Goal: Feedback & Contribution: Contribute content

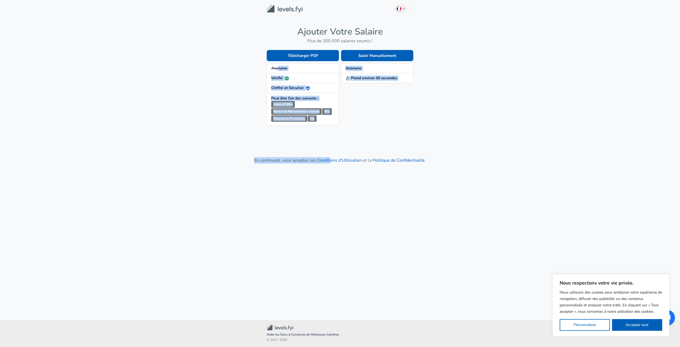
drag, startPoint x: 279, startPoint y: 69, endPoint x: 331, endPoint y: 126, distance: 77.6
click at [331, 126] on main "French Change Ajouter Votre Salaire Plus de 300 000 salaires soumis ! Télécharg…" at bounding box center [340, 153] width 680 height 307
click at [366, 122] on div "Saisir Manuellement Anonyme Prend environ 50 secondes" at bounding box center [376, 83] width 74 height 84
click at [373, 109] on div "Saisir Manuellement Anonyme Prend environ 50 secondes" at bounding box center [376, 83] width 74 height 84
click at [383, 68] on span "Anonyme" at bounding box center [376, 68] width 63 height 5
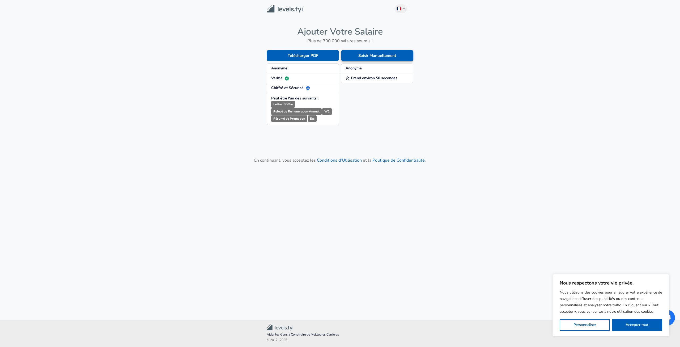
click at [378, 56] on button "Saisir Manuellement" at bounding box center [377, 55] width 72 height 11
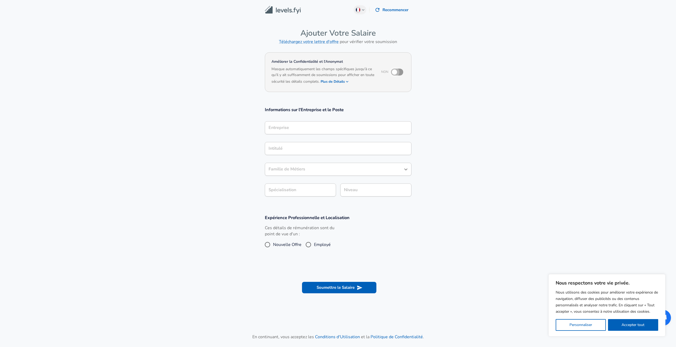
click at [397, 73] on input "checkbox" at bounding box center [394, 72] width 30 height 10
checkbox input "true"
click at [340, 81] on button "Plus de Détails" at bounding box center [334, 81] width 28 height 7
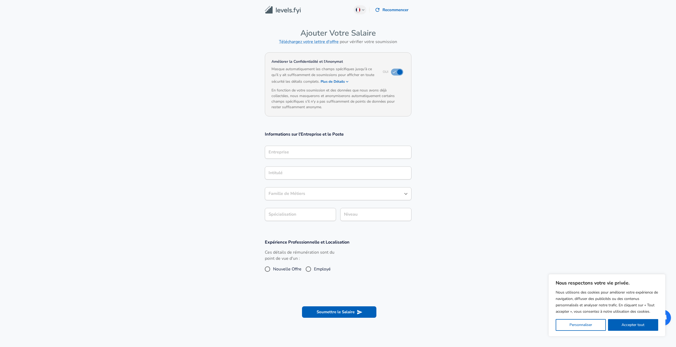
click at [320, 150] on input "Entreprise" at bounding box center [338, 152] width 142 height 8
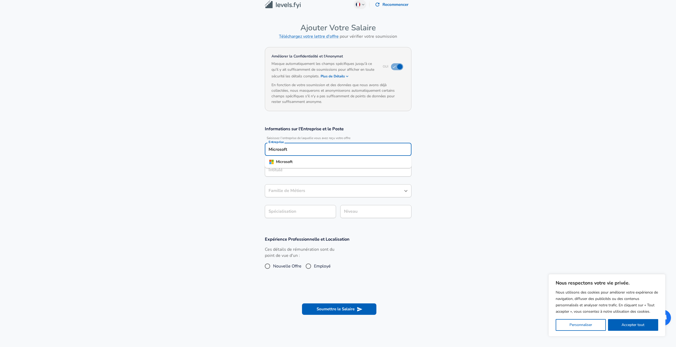
click at [300, 160] on li "Microsoft" at bounding box center [338, 162] width 147 height 8
type input "Microsoft"
click at [283, 171] on input "Intitulé" at bounding box center [338, 170] width 142 height 8
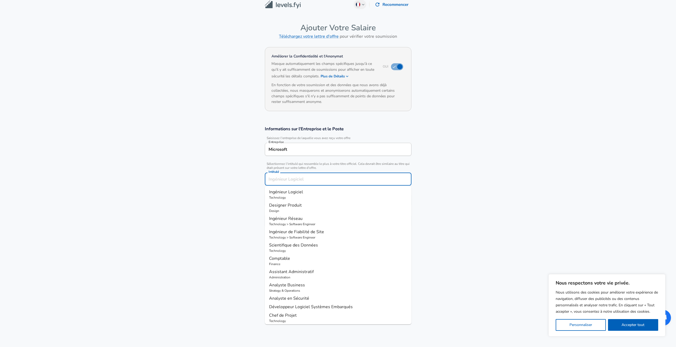
scroll to position [16, 0]
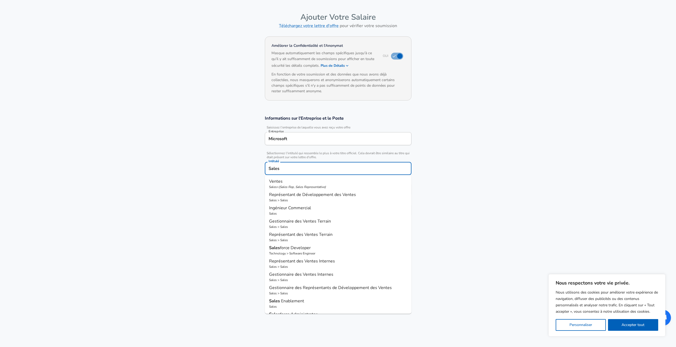
click at [310, 183] on p "Ventes" at bounding box center [338, 181] width 138 height 6
type input "Ventes"
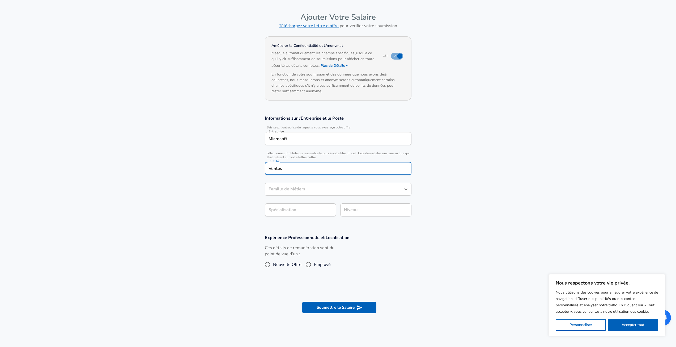
type input "Ventes"
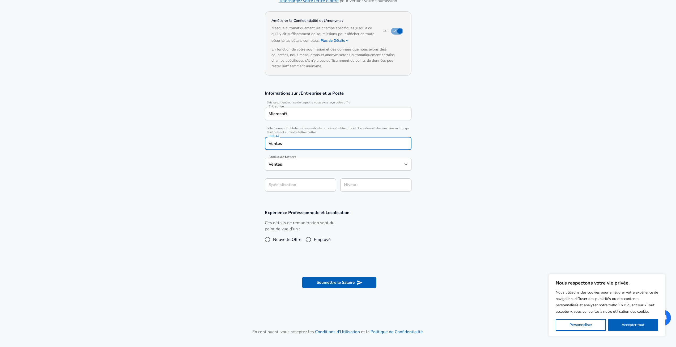
scroll to position [42, 0]
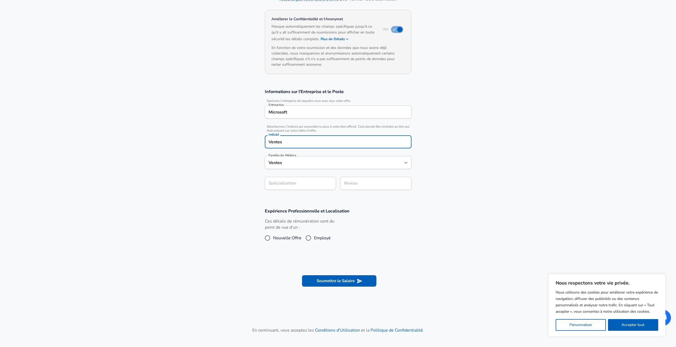
type input "Ventes"
click at [353, 187] on div "[PERSON_NAME]" at bounding box center [375, 184] width 71 height 14
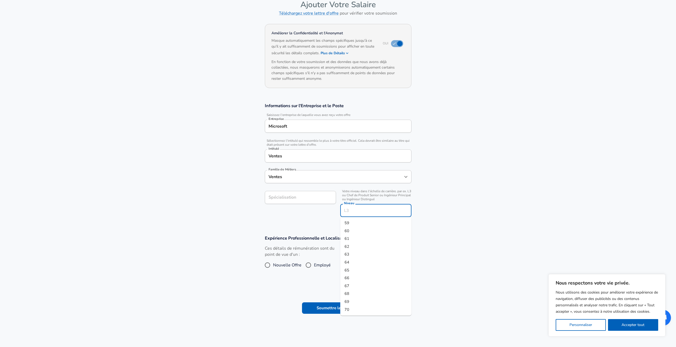
scroll to position [27, 0]
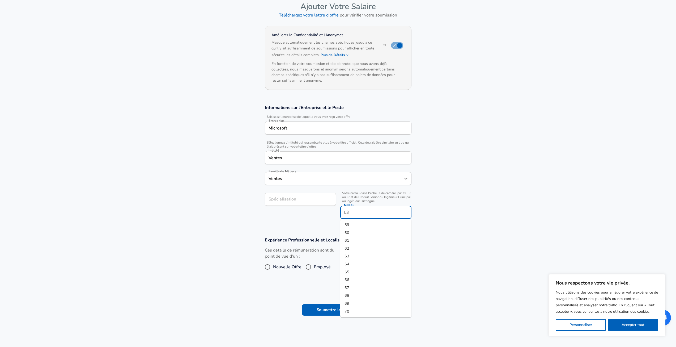
click at [359, 225] on li "59" at bounding box center [375, 225] width 71 height 8
type input "59"
click at [311, 224] on section "Informations sur l'Entreprise et le Poste Saisissez l'entreprise de laquelle vo…" at bounding box center [338, 164] width 676 height 132
click at [312, 268] on input "Employé" at bounding box center [308, 266] width 11 height 8
radio input "true"
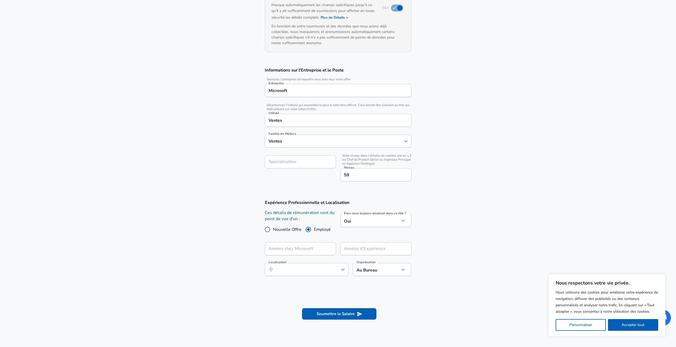
scroll to position [80, 0]
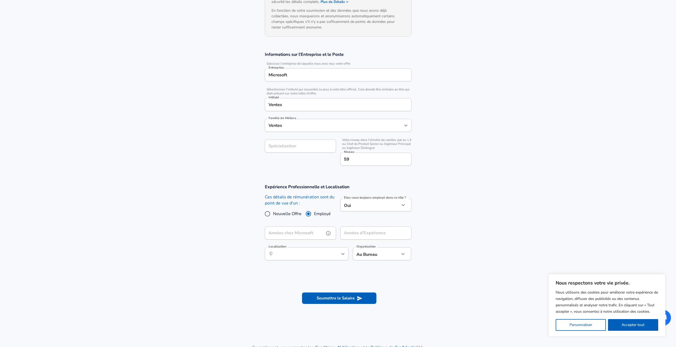
click at [301, 232] on input "Années chez Microsoft" at bounding box center [294, 232] width 59 height 13
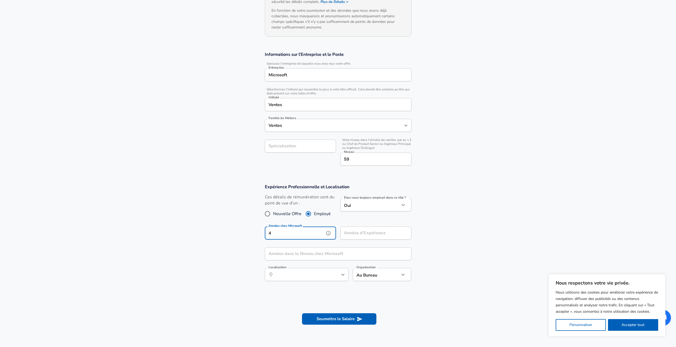
drag, startPoint x: 299, startPoint y: 233, endPoint x: 313, endPoint y: 231, distance: 14.4
click at [298, 233] on input "4" at bounding box center [294, 232] width 59 height 13
type input "4"
click at [369, 230] on div "Années d'Expérience Années d'Expérience" at bounding box center [375, 233] width 71 height 14
click at [403, 233] on icon "help" at bounding box center [403, 233] width 5 height 5
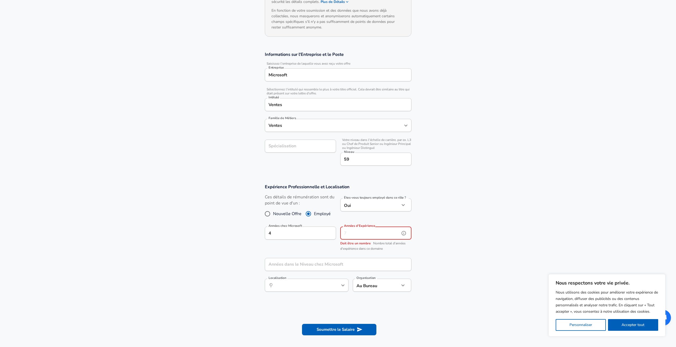
click at [377, 230] on input "Années d'Expérience" at bounding box center [369, 232] width 59 height 13
type input "4"
click at [230, 235] on section "Expérience Professionnelle et Localisation Ces détails de rémunération sont du …" at bounding box center [338, 240] width 676 height 126
click at [327, 266] on input "Années dans le Niveau chez Microsoft" at bounding box center [332, 264] width 135 height 13
type input "4"
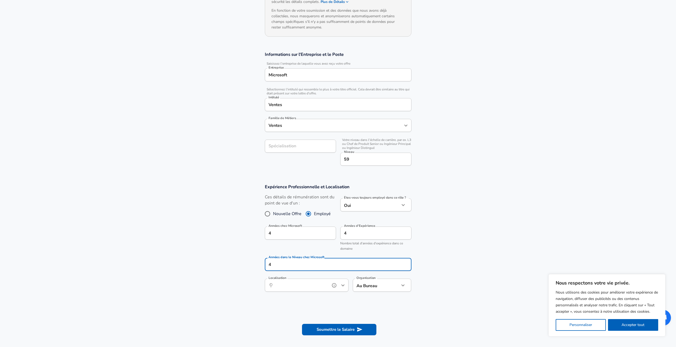
click at [307, 286] on input "Localisation" at bounding box center [300, 285] width 54 height 8
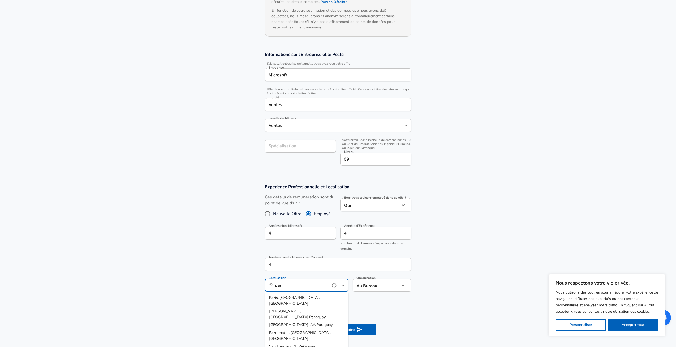
click at [290, 296] on span "is, [GEOGRAPHIC_DATA], [GEOGRAPHIC_DATA]" at bounding box center [294, 299] width 51 height 11
type input "[GEOGRAPHIC_DATA], [GEOGRAPHIC_DATA], [GEOGRAPHIC_DATA]"
click at [234, 283] on section "Expérience Professionnelle et Localisation Ces détails de rémunération sont du …" at bounding box center [338, 240] width 676 height 126
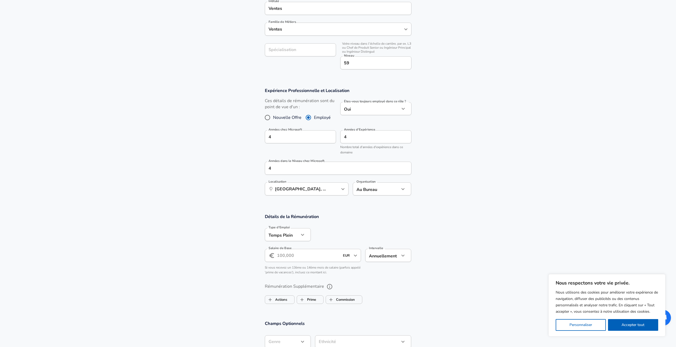
scroll to position [186, 0]
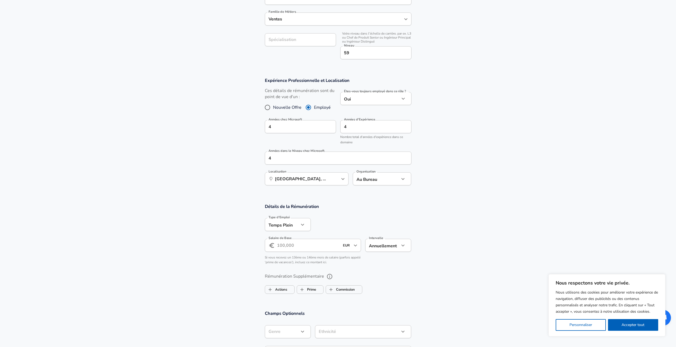
click at [291, 243] on input "Salaire de Base" at bounding box center [308, 244] width 63 height 13
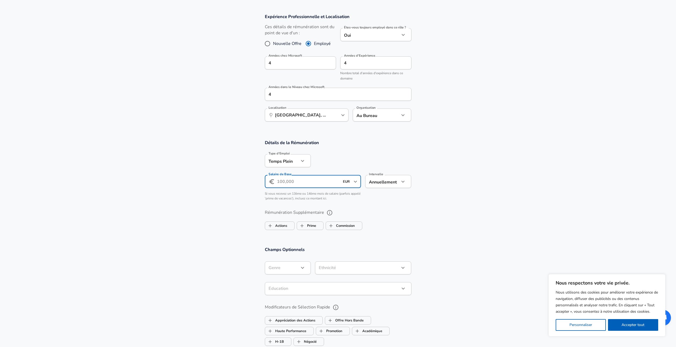
scroll to position [266, 0]
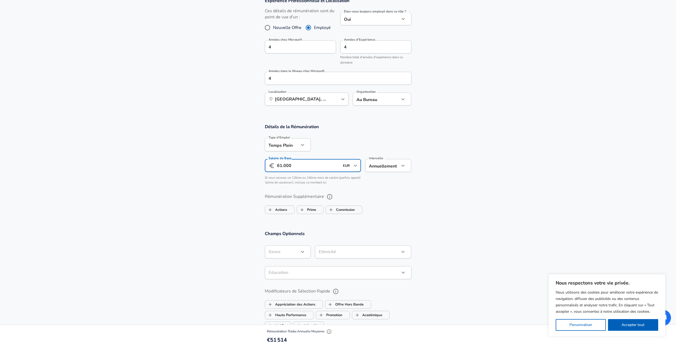
type input "61.000"
click at [419, 181] on section "Détails de la Rémunération Type d'Emploi Temps Plein full_time Type d'Emploi Sa…" at bounding box center [338, 155] width 676 height 64
click at [341, 208] on label "Commission" at bounding box center [340, 209] width 29 height 10
checkbox input "true"
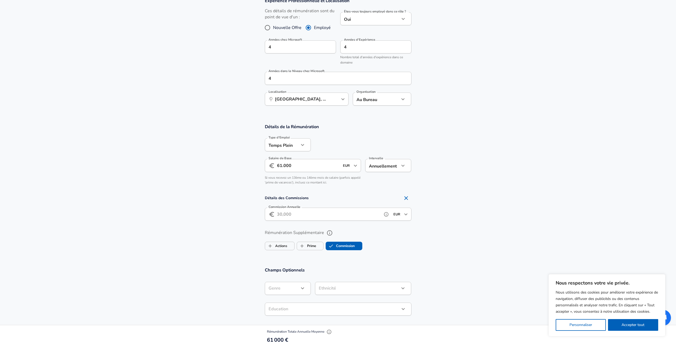
click at [293, 214] on input "Commission Annuelle" at bounding box center [328, 213] width 103 height 13
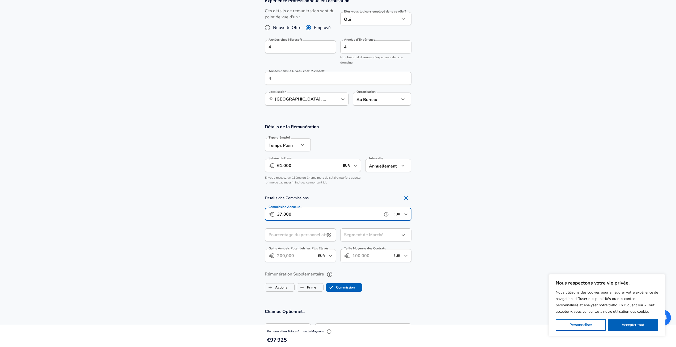
type input "37.000"
click at [306, 236] on div "Pourcentage du personnel atteignant les objectifs Pourcentage du personnel atte…" at bounding box center [300, 235] width 71 height 14
click at [455, 242] on section "Détails des Commissions Commission Annuelle ​ 37.000 EUR ​ Commission Annuelle …" at bounding box center [338, 229] width 676 height 73
click at [328, 235] on icon at bounding box center [329, 235] width 4 height 4
click at [314, 234] on div "Pourcentage du personnel atteignant les objectifs Pourcentage du personnel atte…" at bounding box center [300, 235] width 71 height 14
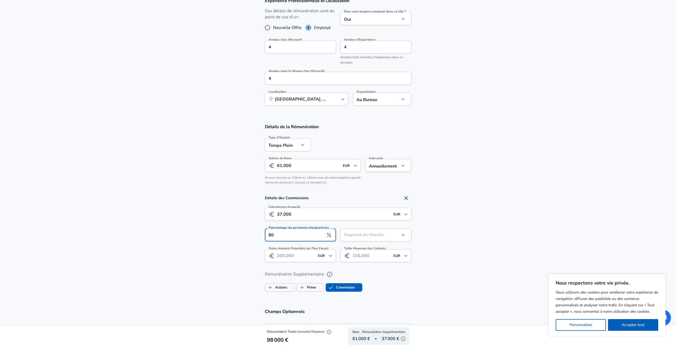
type input "80"
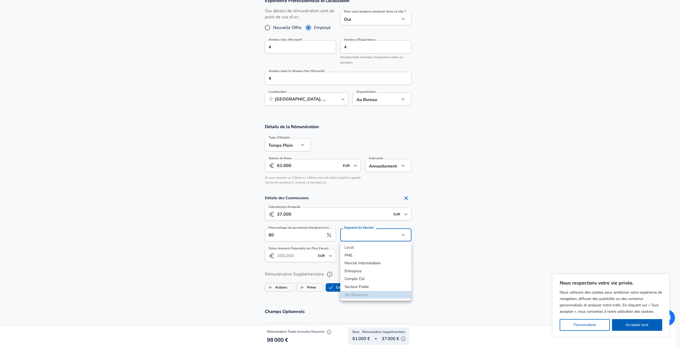
click at [366, 269] on li "Entreprise" at bounding box center [375, 271] width 71 height 8
type input "enterprise"
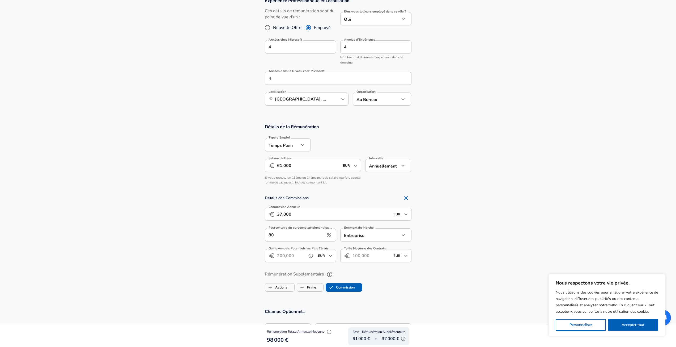
click at [296, 257] on input "Gains Annuels Potentiels les Plus Élevés" at bounding box center [291, 255] width 28 height 13
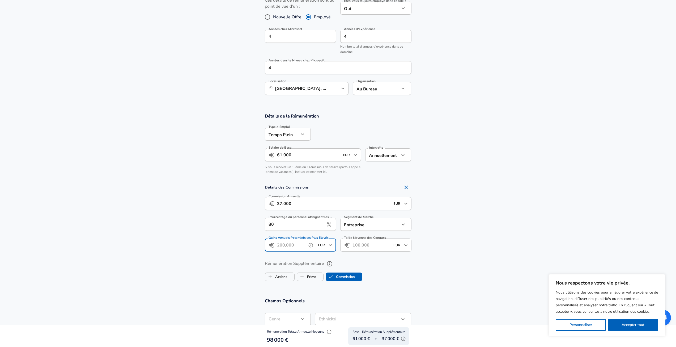
scroll to position [319, 0]
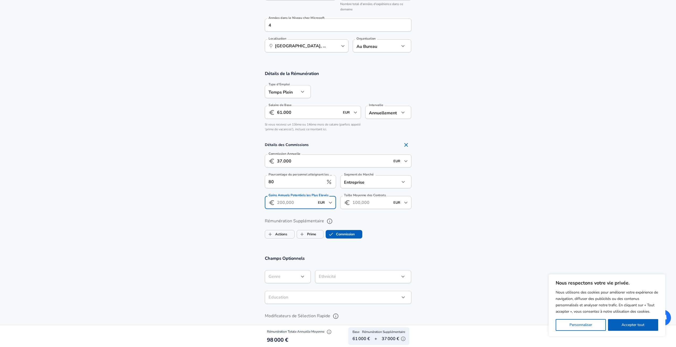
click at [243, 243] on section "Détails de la Rémunération Type d'Emploi Temps Plein full_time Type d'Emploi Sa…" at bounding box center [338, 156] width 676 height 185
click at [277, 234] on label "Actions" at bounding box center [276, 234] width 22 height 10
checkbox input "true"
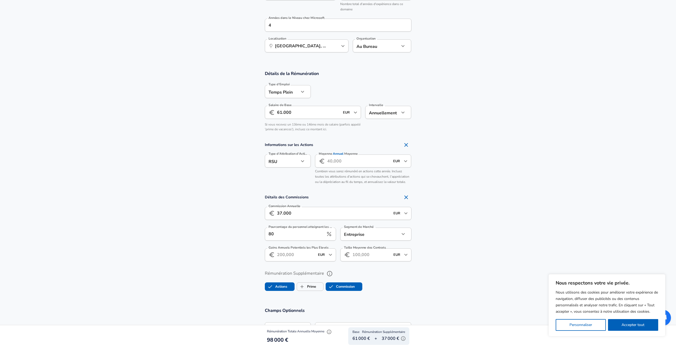
click at [298, 159] on div at bounding box center [340, 173] width 680 height 347
click at [332, 161] on input "Moyenne Annuel Moyenne" at bounding box center [358, 160] width 63 height 13
type input "5.000"
click at [462, 166] on section "Informations sur les Actions Type d'Attribution d'Actions RSU stock Type d'Attr…" at bounding box center [338, 162] width 676 height 47
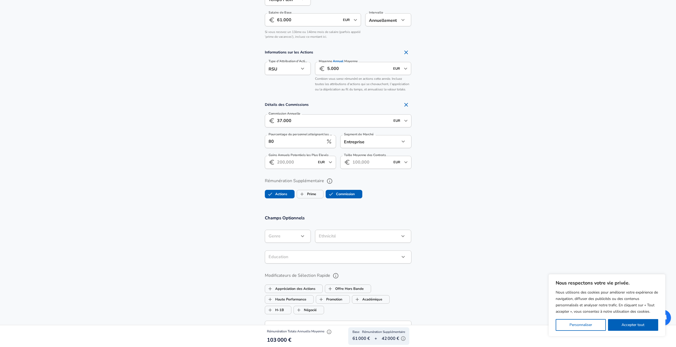
scroll to position [425, 0]
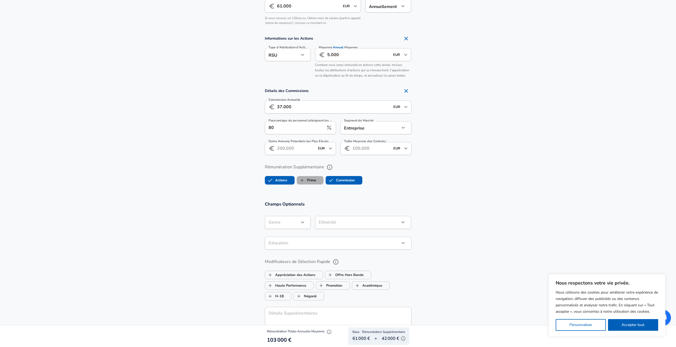
click at [309, 179] on label "Prime" at bounding box center [306, 180] width 19 height 10
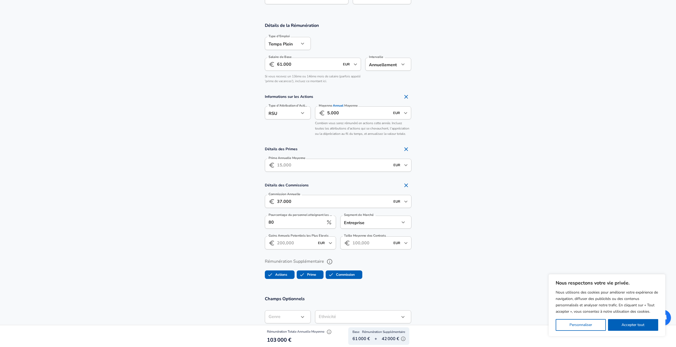
scroll to position [372, 0]
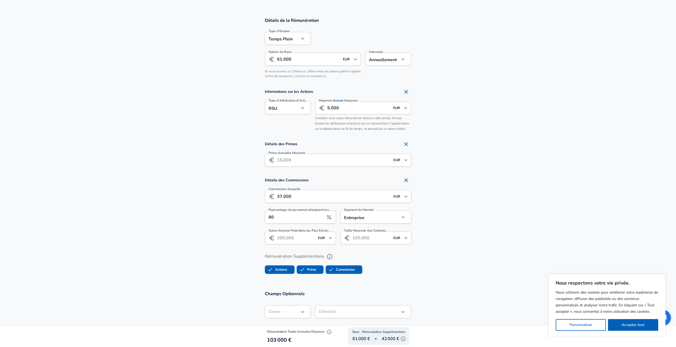
click at [310, 268] on label "Prime" at bounding box center [306, 269] width 19 height 10
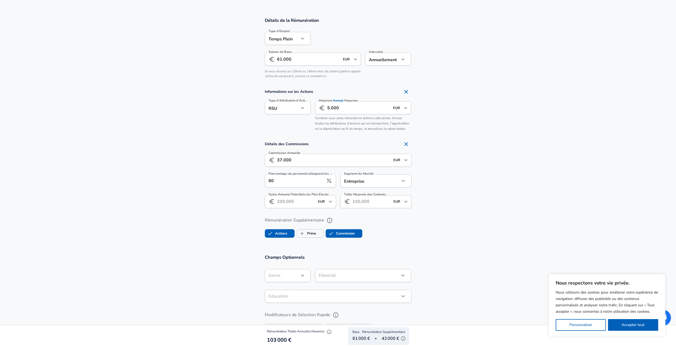
click at [313, 234] on label "Prime" at bounding box center [306, 233] width 19 height 10
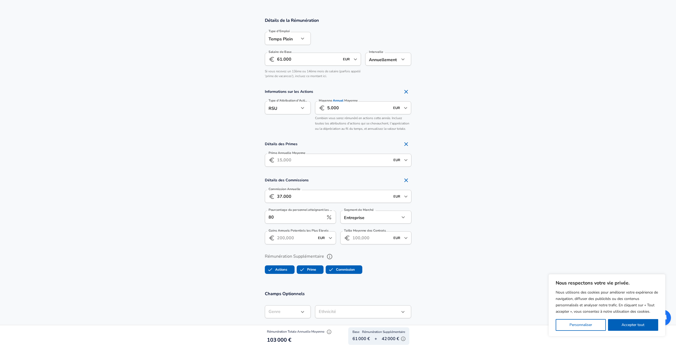
click at [306, 265] on input "Prime" at bounding box center [302, 269] width 10 height 10
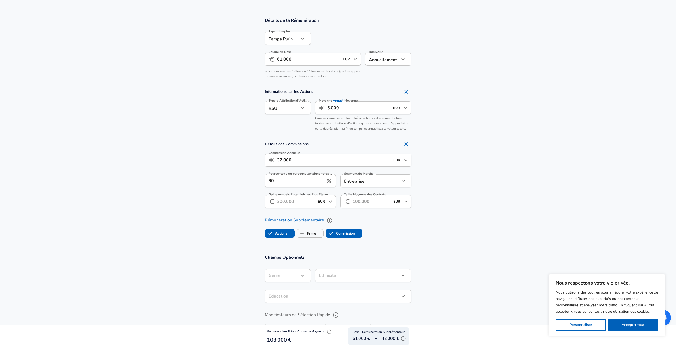
click at [304, 234] on input "Prime" at bounding box center [302, 233] width 10 height 10
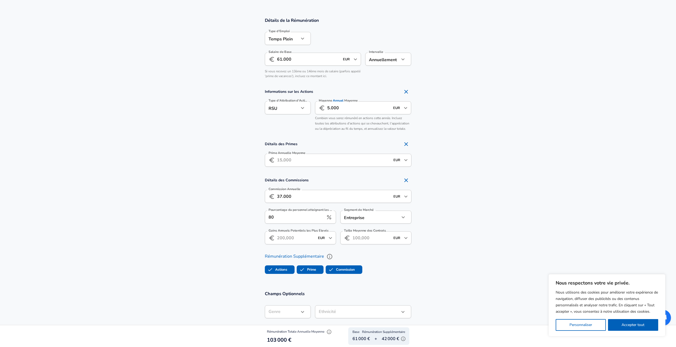
click at [313, 268] on label "Prime" at bounding box center [306, 269] width 19 height 10
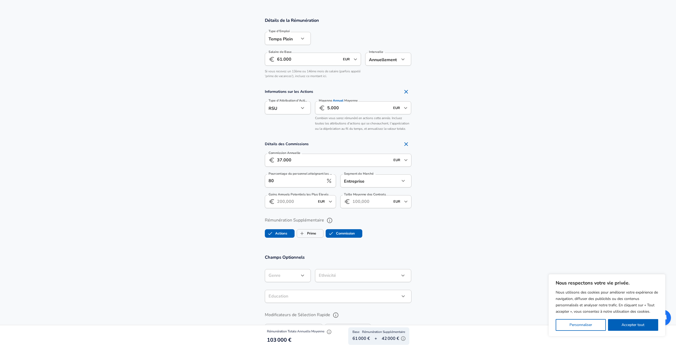
click at [329, 219] on icon "help" at bounding box center [329, 220] width 6 height 6
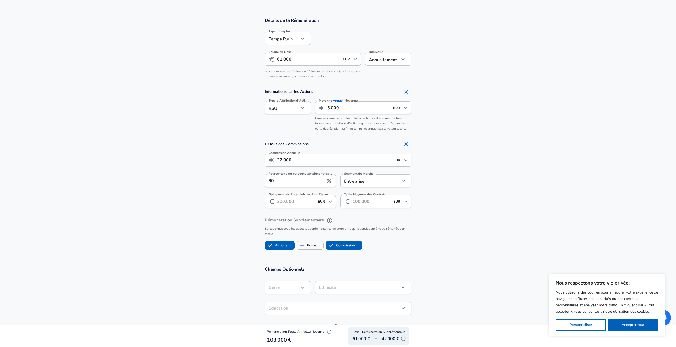
click at [329, 219] on icon "help" at bounding box center [329, 220] width 6 height 6
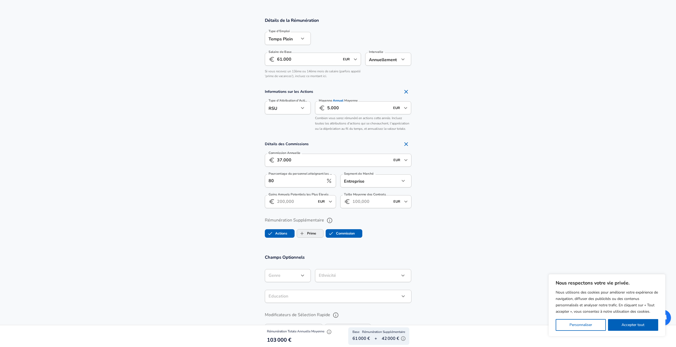
click at [312, 231] on label "Prime" at bounding box center [306, 233] width 19 height 10
checkbox input "true"
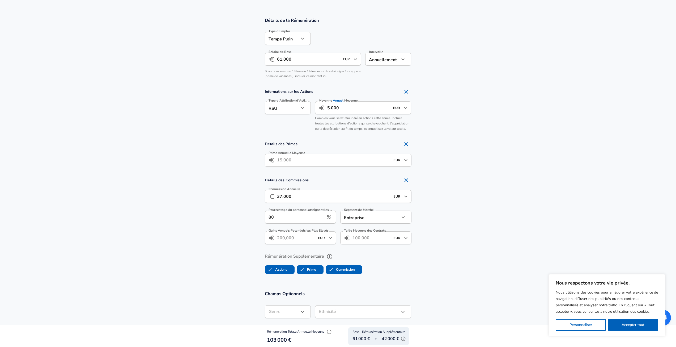
click at [286, 160] on input "Prime Annuelle Moyenne" at bounding box center [333, 159] width 113 height 13
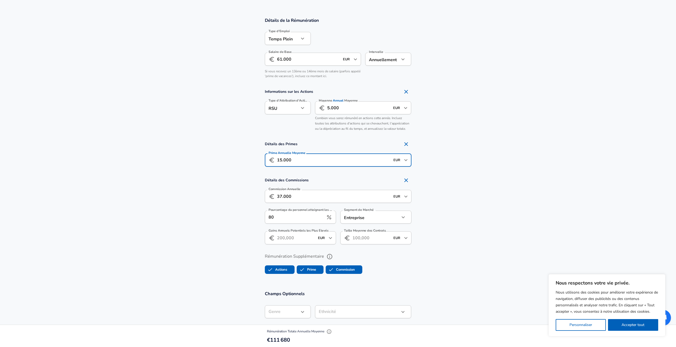
click at [195, 157] on section "Détails des Primes Prime Annuelle Moyenne ​ 15.000 EUR ​ Prime Annuelle Moyenne" at bounding box center [338, 154] width 676 height 31
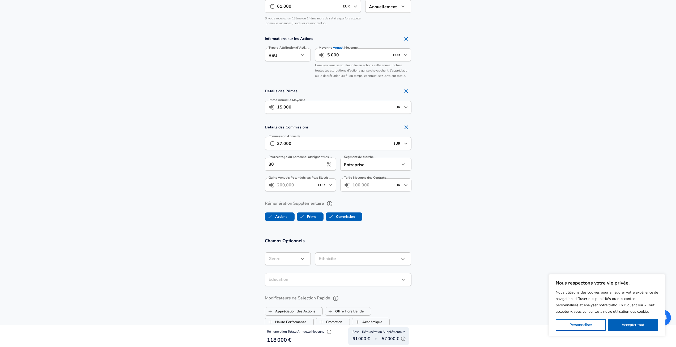
scroll to position [451, 0]
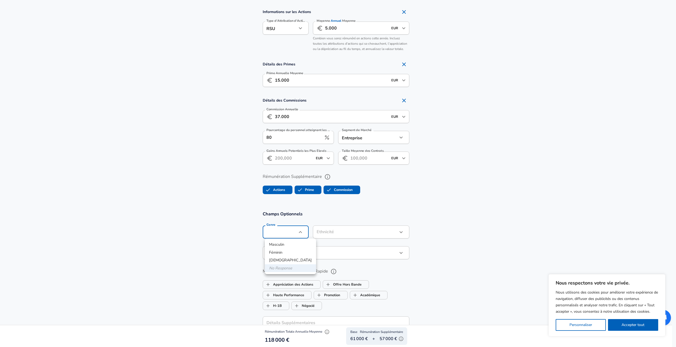
click at [196, 218] on div at bounding box center [340, 173] width 680 height 347
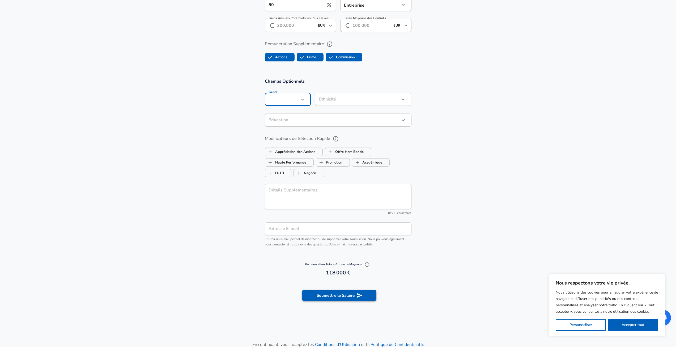
scroll to position [584, 0]
drag, startPoint x: 341, startPoint y: 295, endPoint x: 187, endPoint y: 232, distance: 167.1
click at [184, 229] on section "Champs Optionnels Genre ​ Genre Ethnicité ​ Ethnicité Éducation ​ Éducation Mod…" at bounding box center [338, 165] width 676 height 186
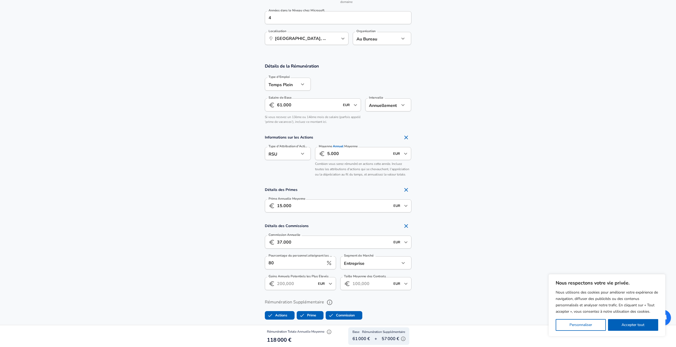
scroll to position [319, 0]
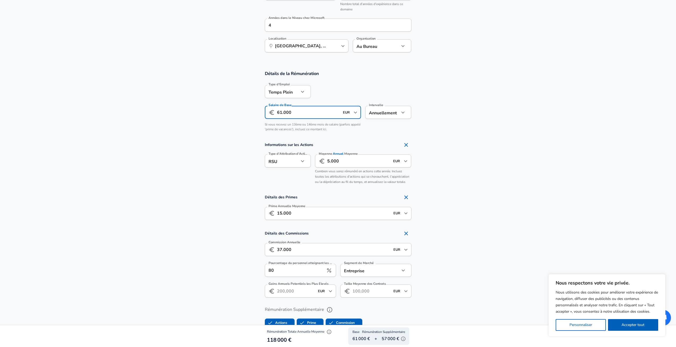
drag, startPoint x: 299, startPoint y: 111, endPoint x: 280, endPoint y: 110, distance: 19.2
click at [280, 110] on input "61.000" at bounding box center [308, 112] width 63 height 13
click at [205, 149] on section "Informations sur les Actions Type d'Attribution d'Actions RSU stock Type d'Attr…" at bounding box center [338, 162] width 676 height 47
drag, startPoint x: 295, startPoint y: 211, endPoint x: 280, endPoint y: 210, distance: 15.7
click at [280, 210] on input "15.000" at bounding box center [333, 213] width 113 height 13
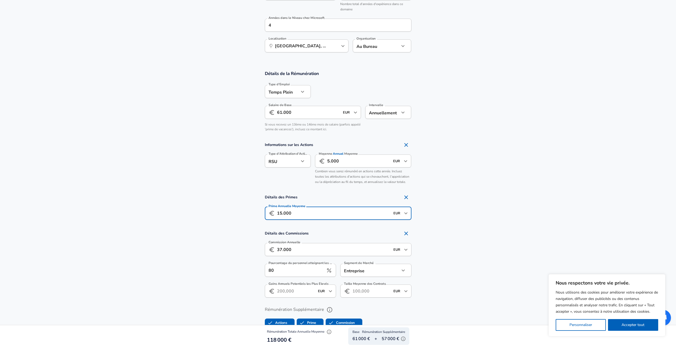
click at [235, 198] on section "Détails des Primes Prime Annuelle Moyenne ​ 15.000 EUR ​ Prime Annuelle Moyenne" at bounding box center [338, 207] width 676 height 31
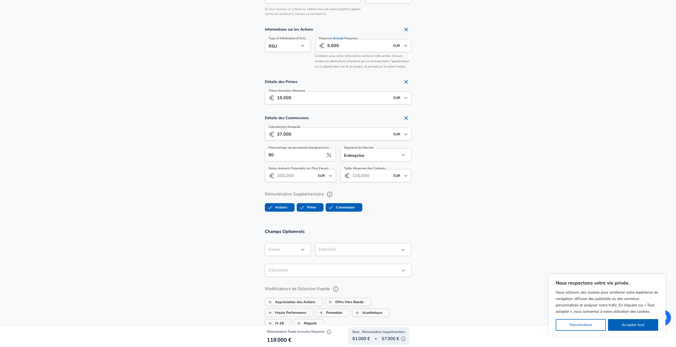
scroll to position [345, 0]
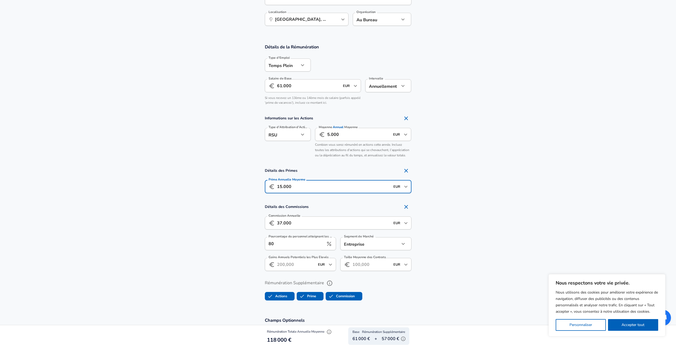
drag, startPoint x: 296, startPoint y: 185, endPoint x: 251, endPoint y: 180, distance: 45.1
click at [251, 180] on section "Détails des Primes Prime Annuelle Moyenne ​ 15.000 EUR ​ Prime Annuelle Moyenne" at bounding box center [338, 180] width 676 height 31
type input "20.000"
click at [224, 176] on section "Détails des Primes Prime Annuelle Moyenne ​ 20.000 EUR ​ Prime Annuelle Moyenne" at bounding box center [338, 180] width 676 height 31
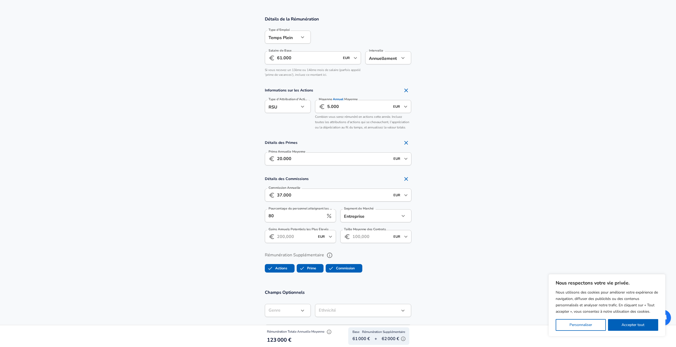
scroll to position [372, 0]
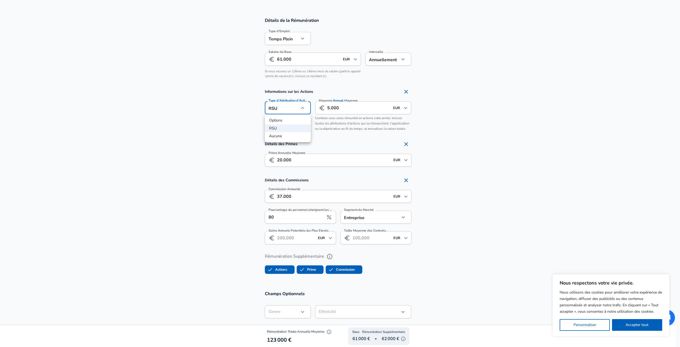
click at [277, 121] on li "Options" at bounding box center [288, 120] width 46 height 8
type input "option"
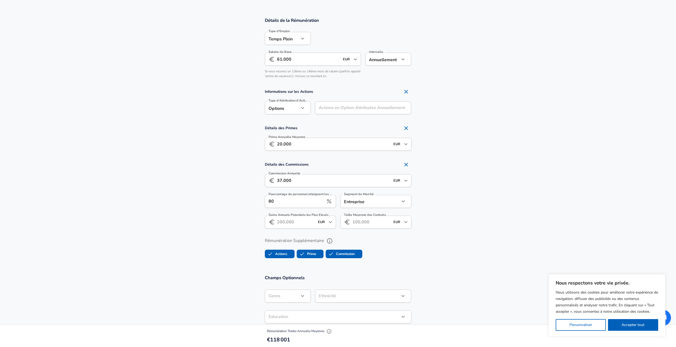
click at [328, 107] on div "Actions en Option Attribuées Annuellement Actions en Option Attribuées Annuelle…" at bounding box center [363, 108] width 96 height 14
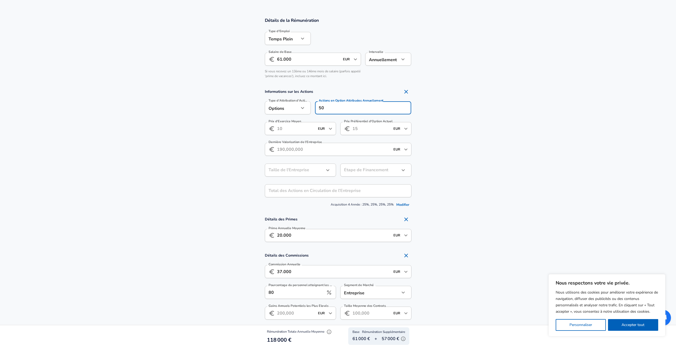
type input "5"
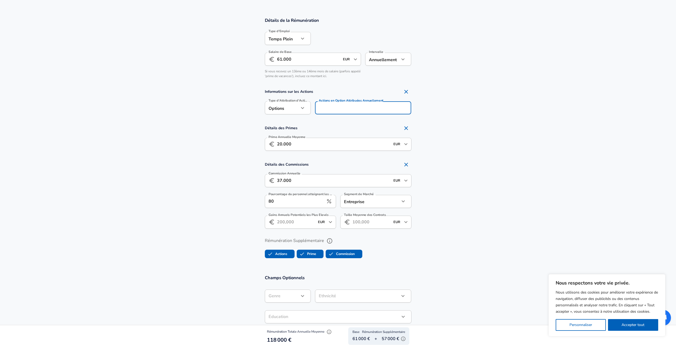
click at [260, 100] on div "Informations sur les Actions Type d'Attribution d'Actions Options option Type d…" at bounding box center [337, 101] width 159 height 31
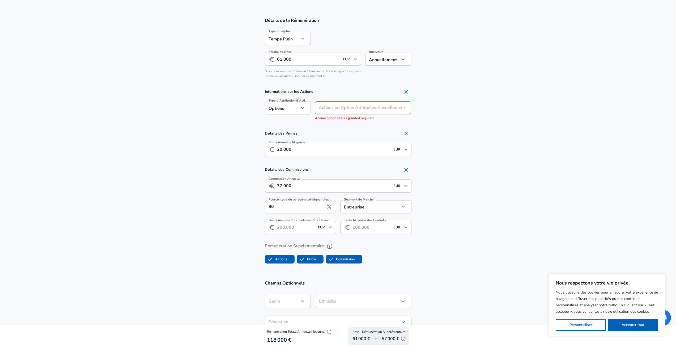
click at [303, 110] on icon "button" at bounding box center [302, 108] width 6 height 6
click at [288, 127] on li "RSU" at bounding box center [288, 128] width 46 height 8
type input "stock"
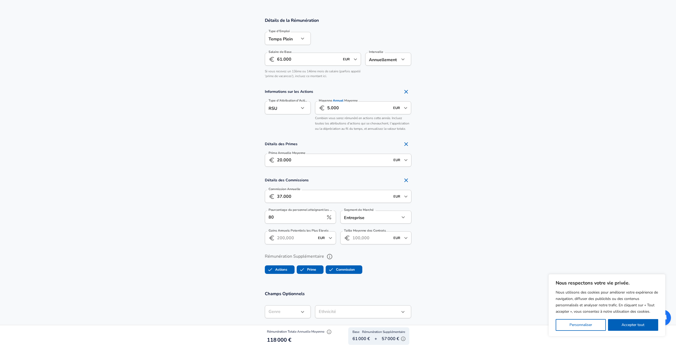
click at [327, 108] on input "5.000" at bounding box center [358, 107] width 63 height 13
click at [191, 125] on section "Informations sur les Actions Type d'Attribution d'Actions RSU stock Type d'Attr…" at bounding box center [338, 109] width 676 height 47
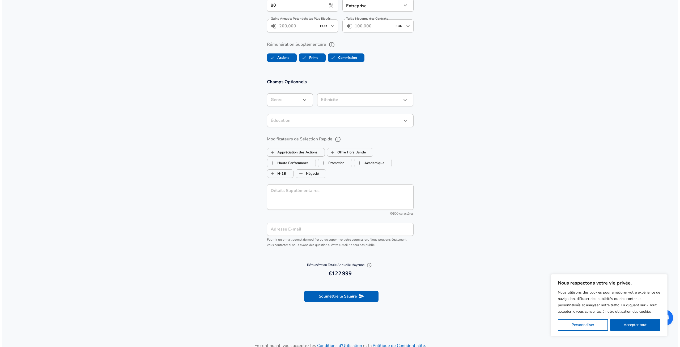
scroll to position [584, 0]
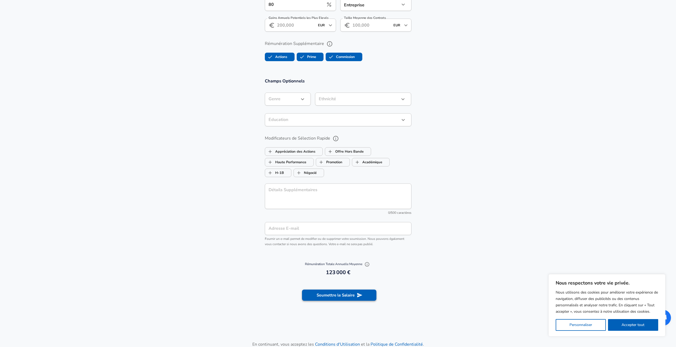
click at [352, 298] on button "Soumettre le Salaire" at bounding box center [339, 294] width 74 height 11
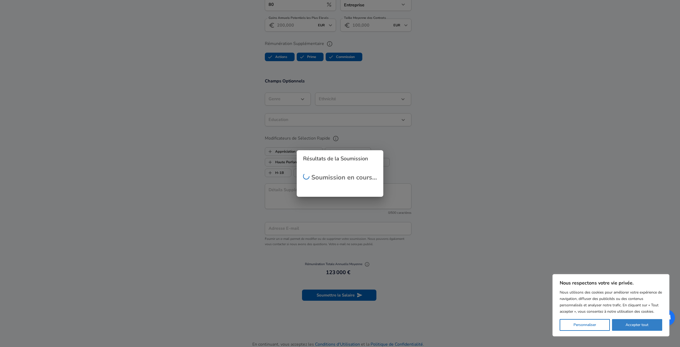
click at [649, 327] on button "Accepter tout" at bounding box center [637, 325] width 50 height 12
checkbox input "true"
